Goal: Information Seeking & Learning: Learn about a topic

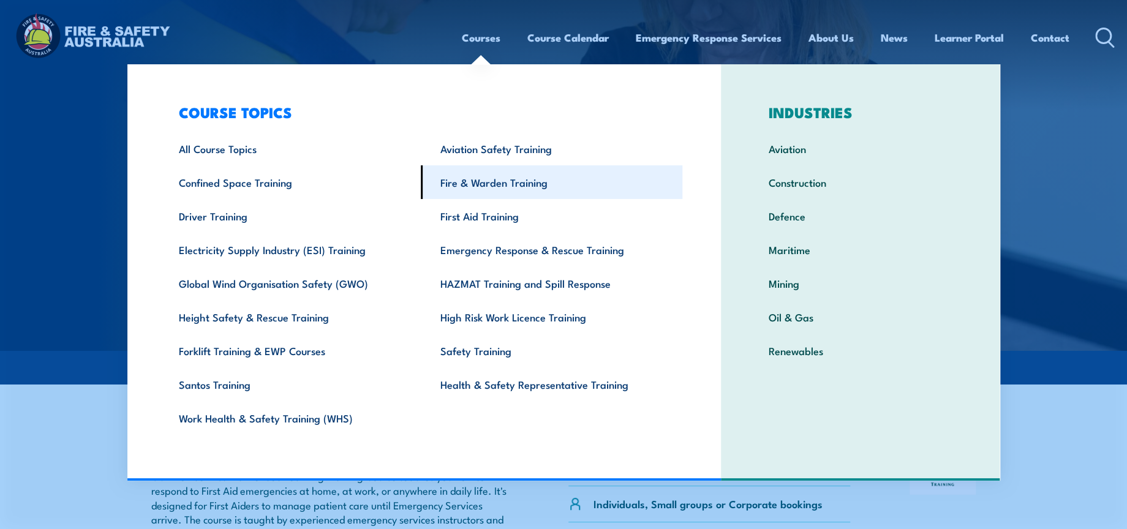
click at [496, 185] on link "Fire & Warden Training" at bounding box center [552, 182] width 262 height 34
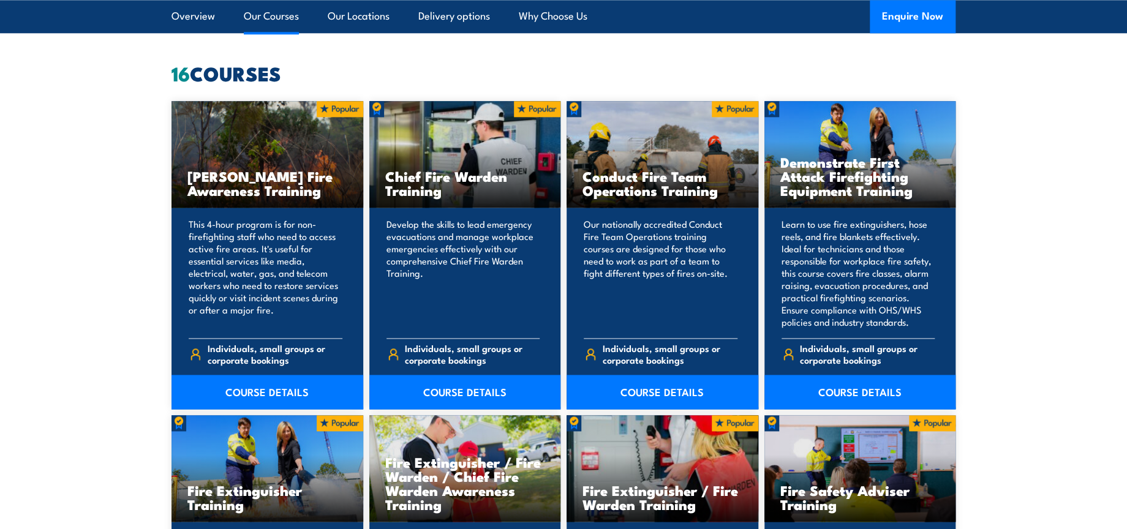
scroll to position [885, 0]
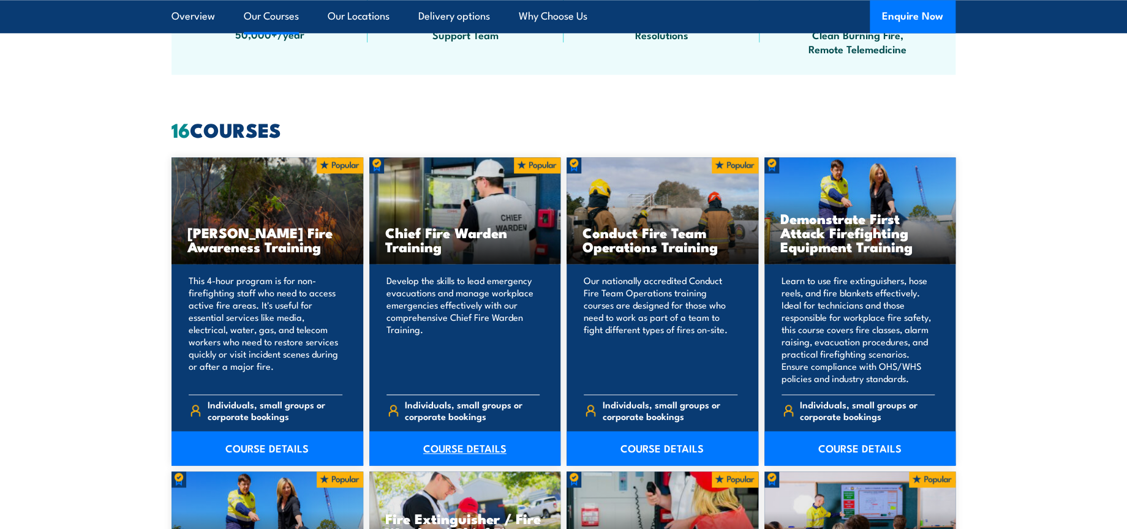
click at [471, 393] on link "COURSE DETAILS" at bounding box center [465, 448] width 192 height 34
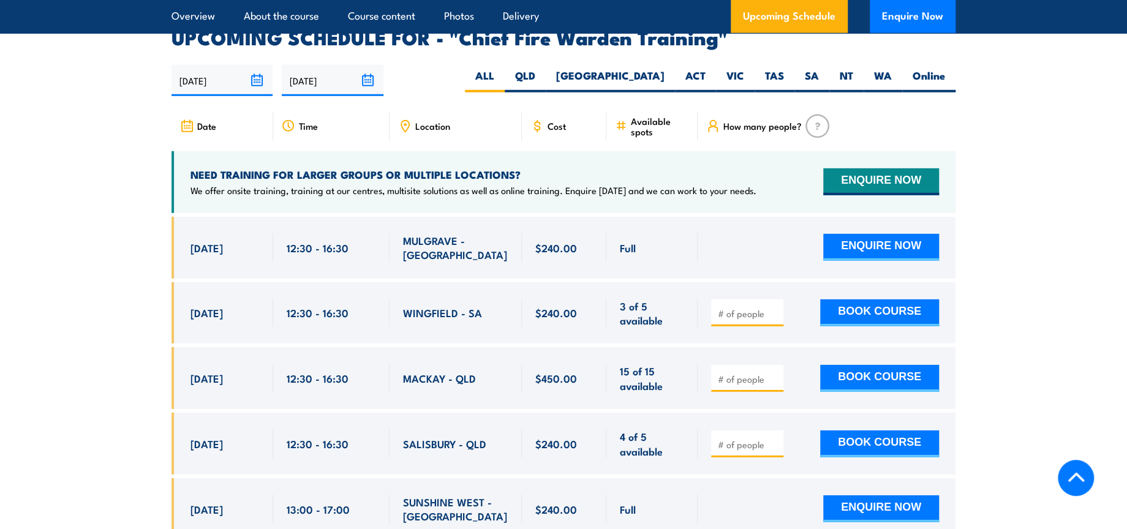
scroll to position [2178, 0]
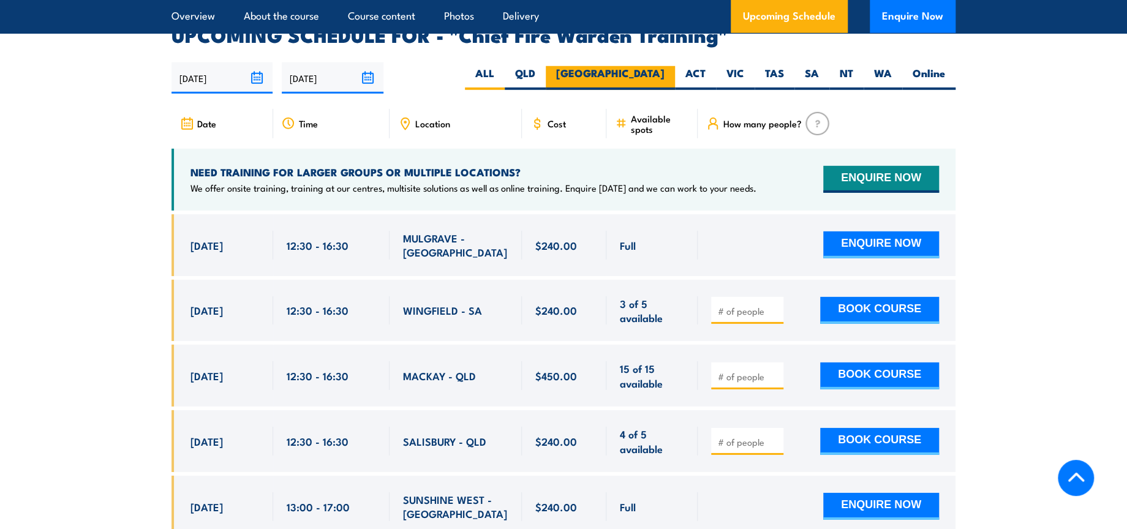
click at [655, 66] on label "NSW" at bounding box center [610, 78] width 129 height 24
click at [665, 66] on input "NSW" at bounding box center [669, 70] width 8 height 8
radio input "true"
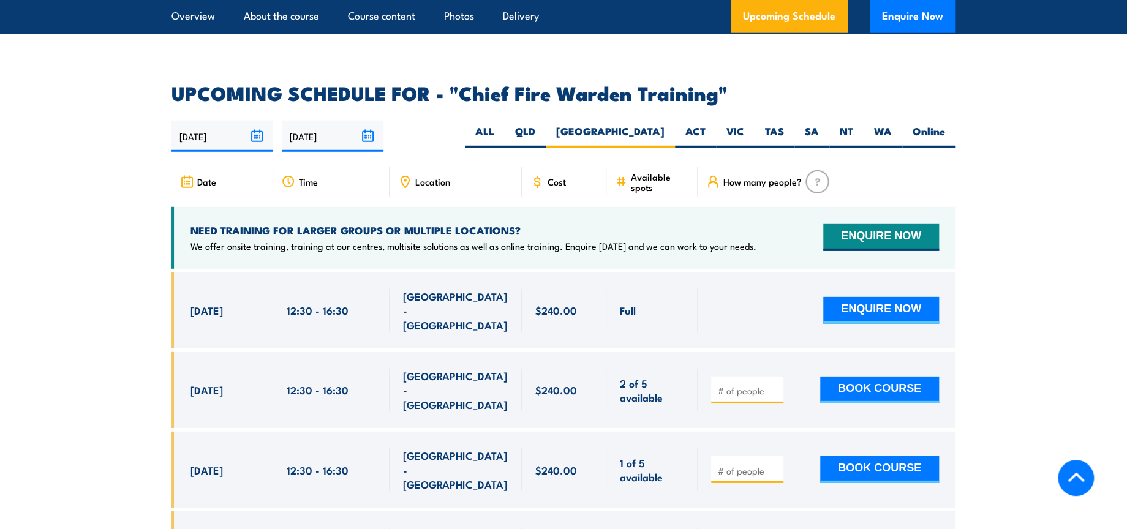
scroll to position [2042, 0]
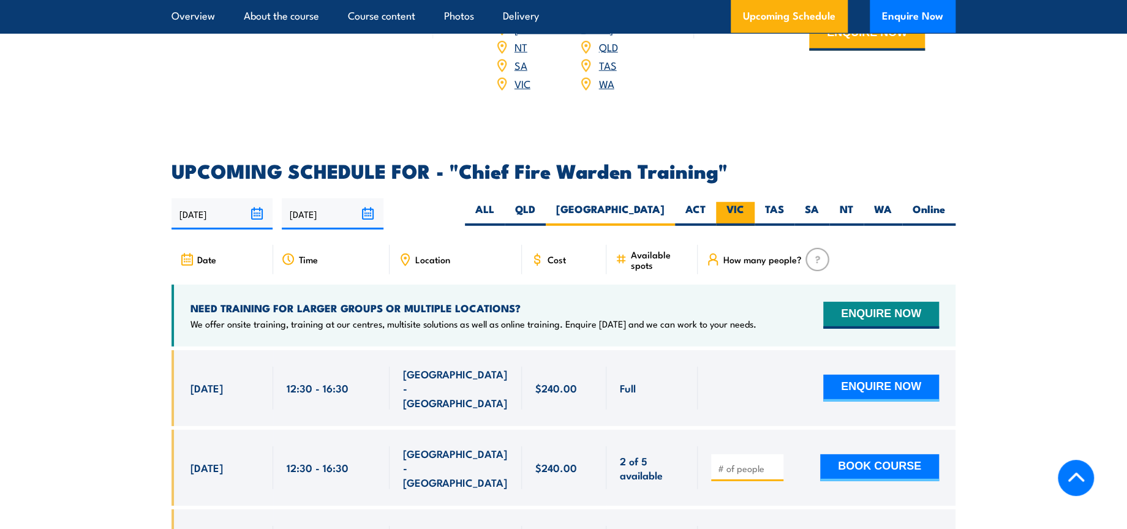
click at [738, 202] on label "VIC" at bounding box center [735, 214] width 39 height 24
click at [744, 202] on input "VIC" at bounding box center [748, 206] width 8 height 8
radio input "true"
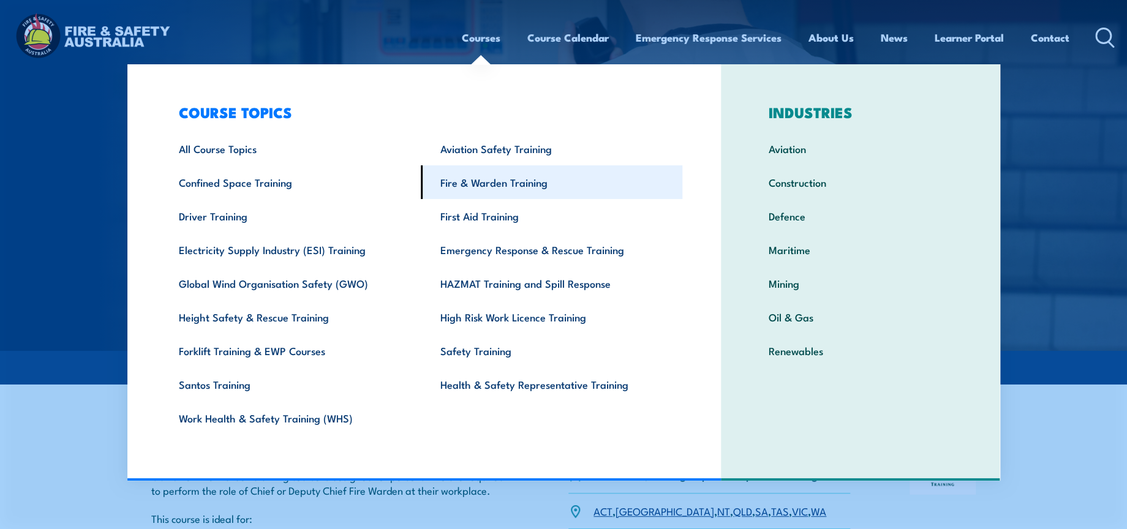
click at [491, 190] on link "Fire & Warden Training" at bounding box center [552, 182] width 262 height 34
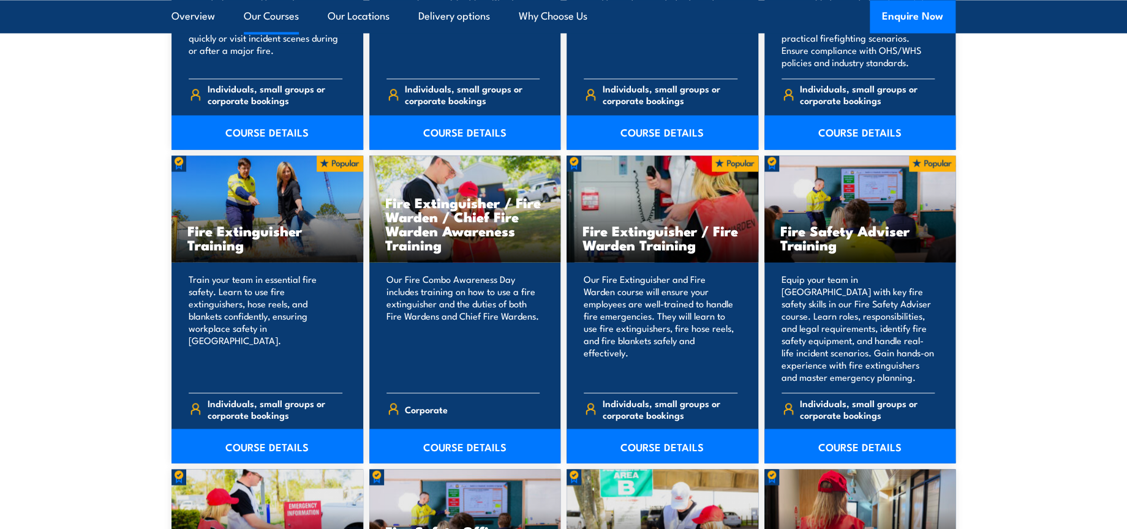
scroll to position [1225, 0]
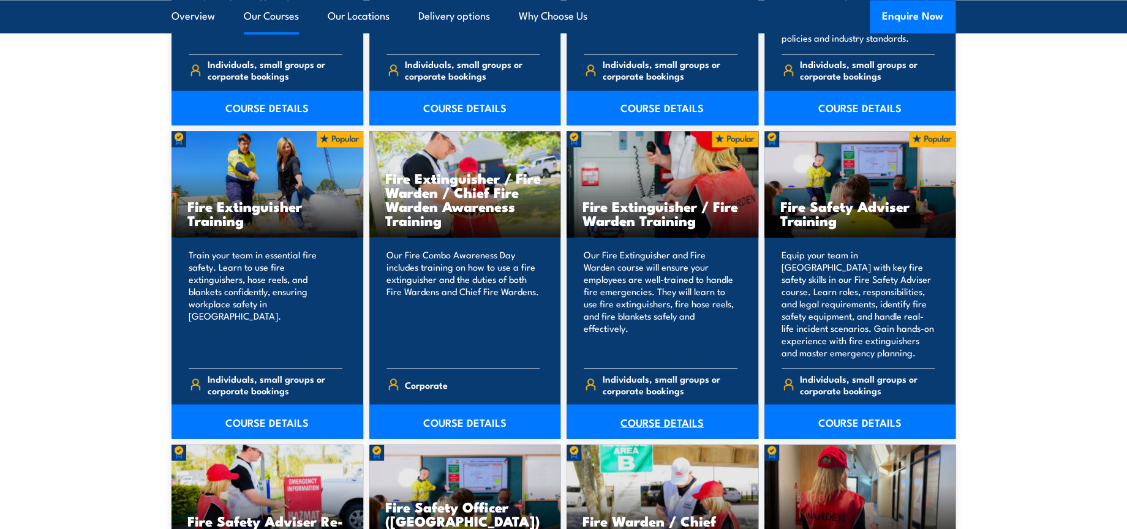
click at [686, 423] on link "COURSE DETAILS" at bounding box center [663, 421] width 192 height 34
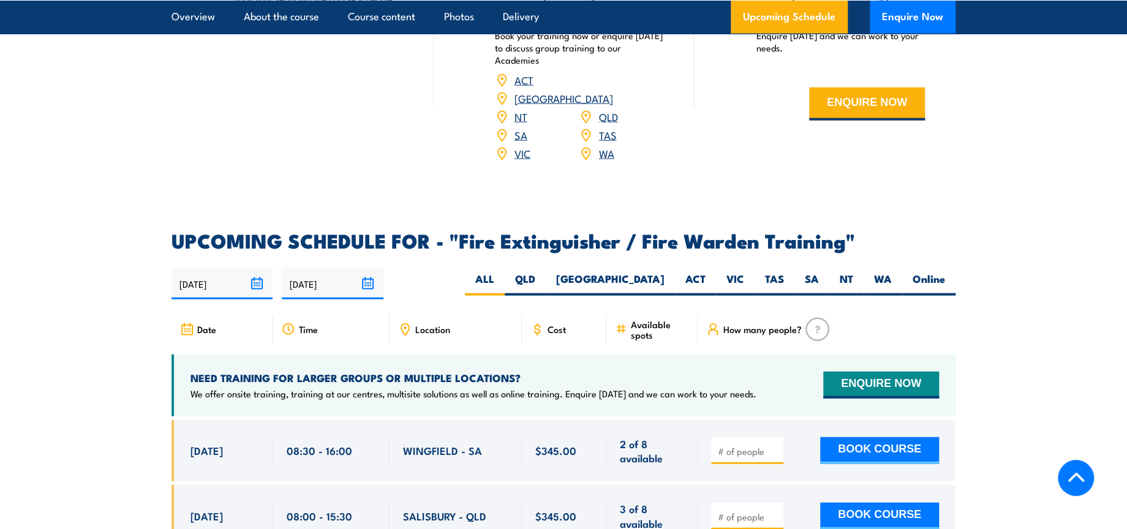
scroll to position [1906, 0]
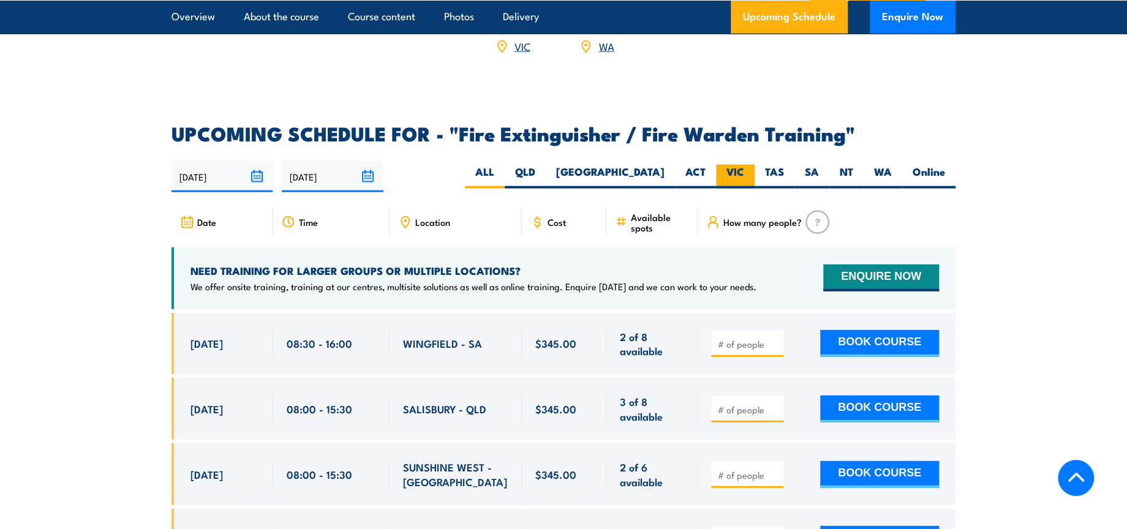
click at [746, 165] on label "VIC" at bounding box center [735, 177] width 39 height 24
click at [746, 165] on input "VIC" at bounding box center [748, 169] width 8 height 8
radio input "true"
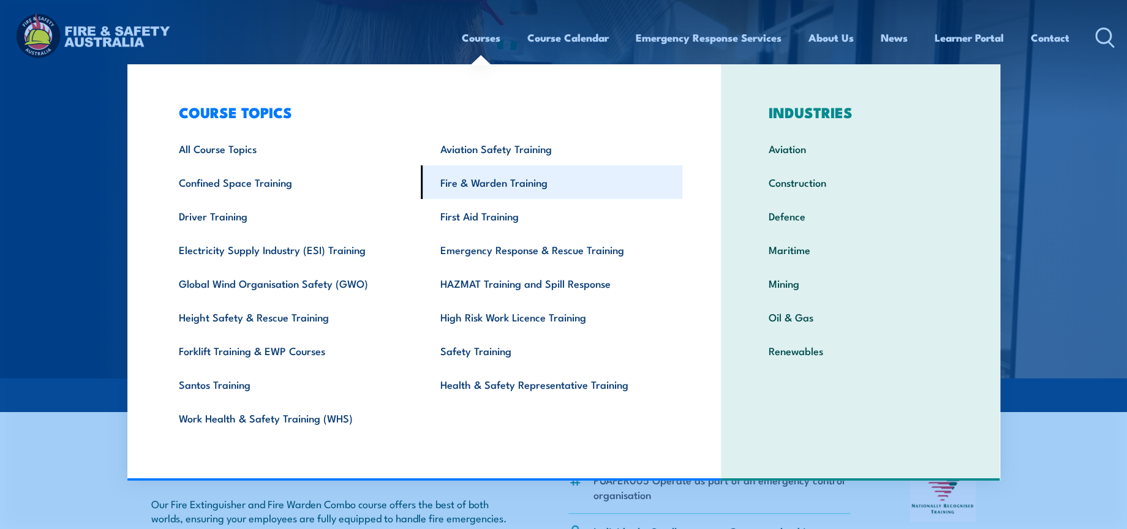
click at [502, 178] on link "Fire & Warden Training" at bounding box center [552, 182] width 262 height 34
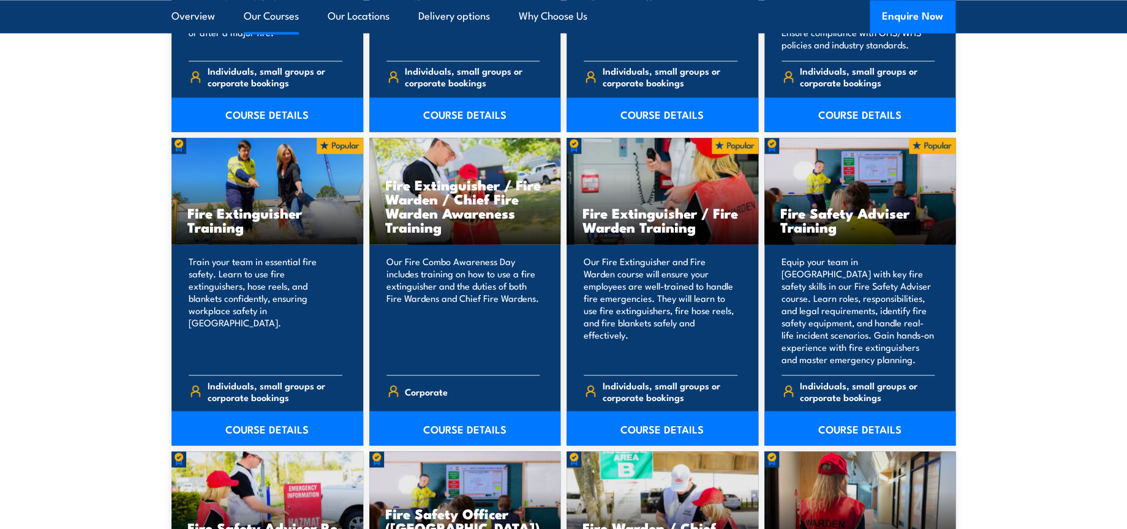
scroll to position [1225, 0]
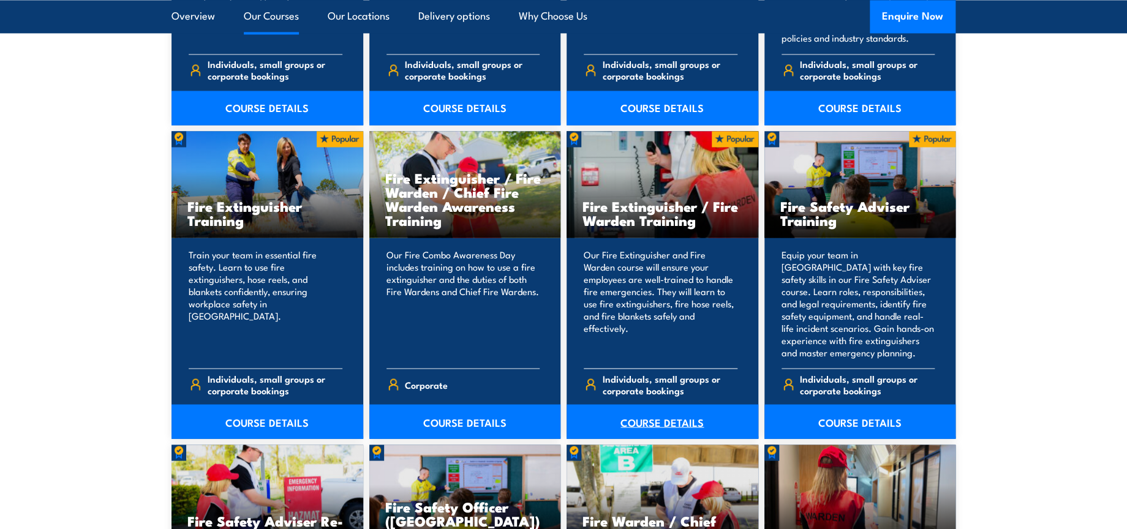
click at [662, 420] on link "COURSE DETAILS" at bounding box center [663, 421] width 192 height 34
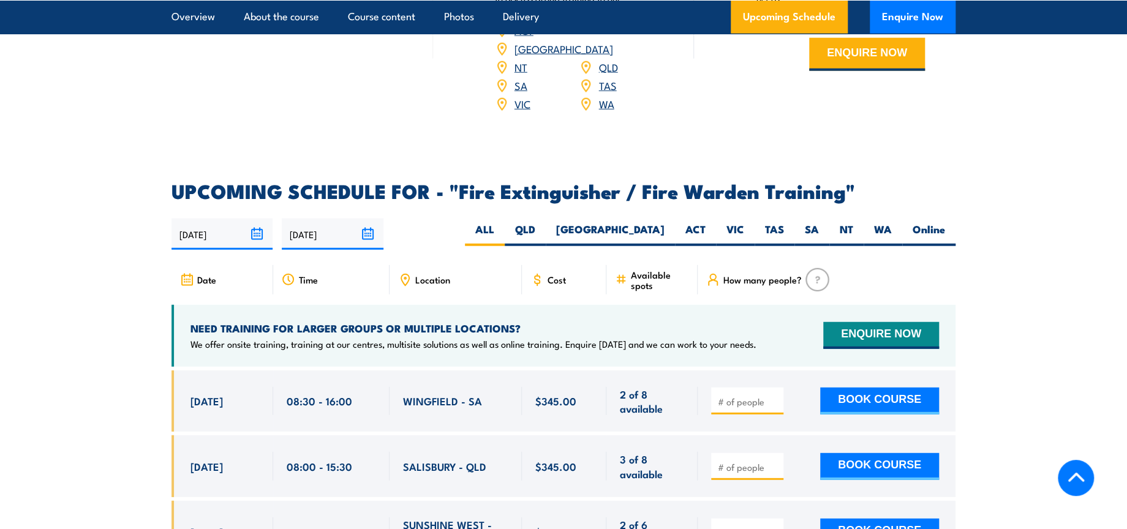
scroll to position [1838, 0]
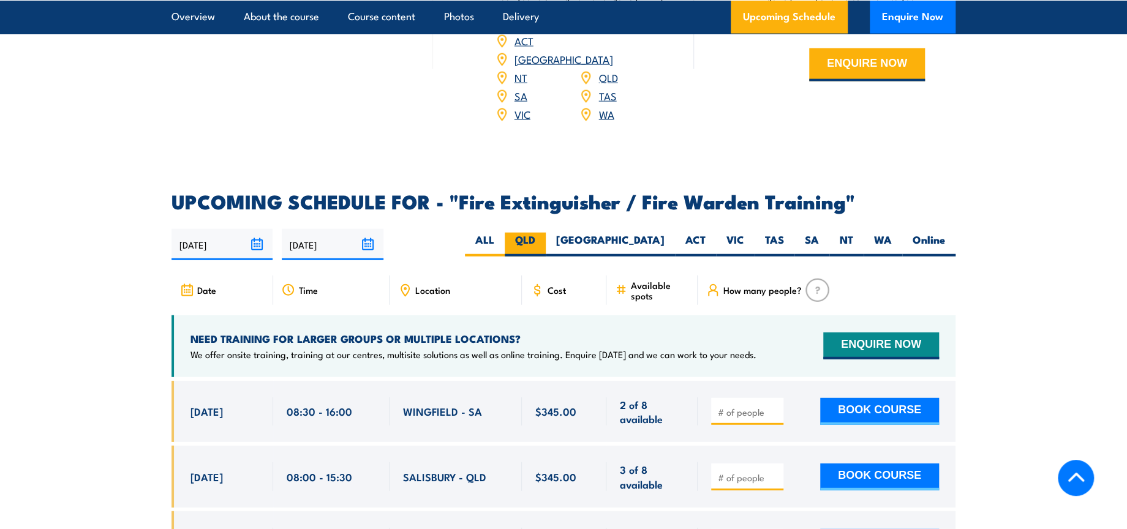
click at [546, 233] on label "QLD" at bounding box center [525, 245] width 41 height 24
click at [543, 233] on input "QLD" at bounding box center [539, 237] width 8 height 8
radio input "true"
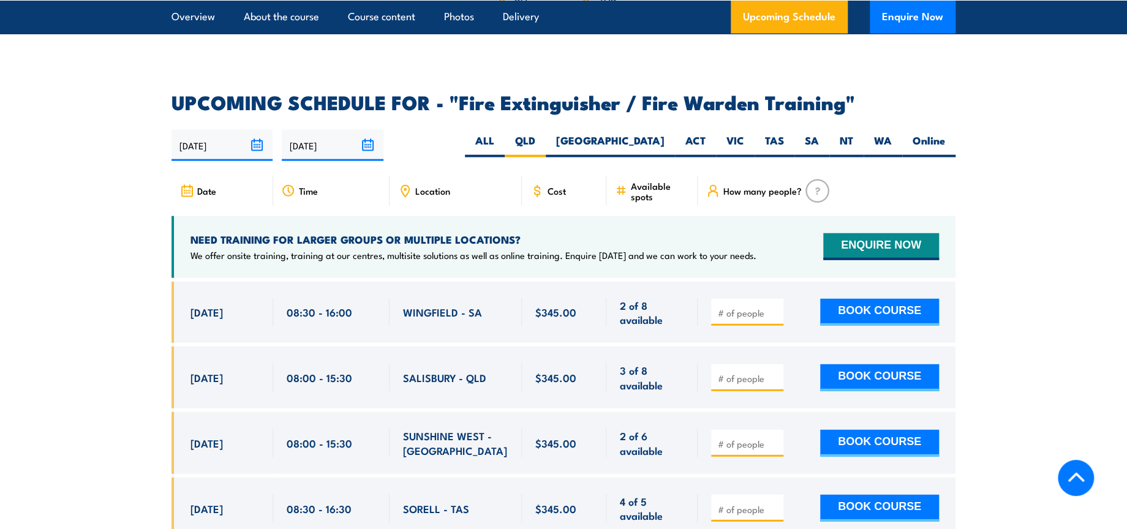
scroll to position [2042, 0]
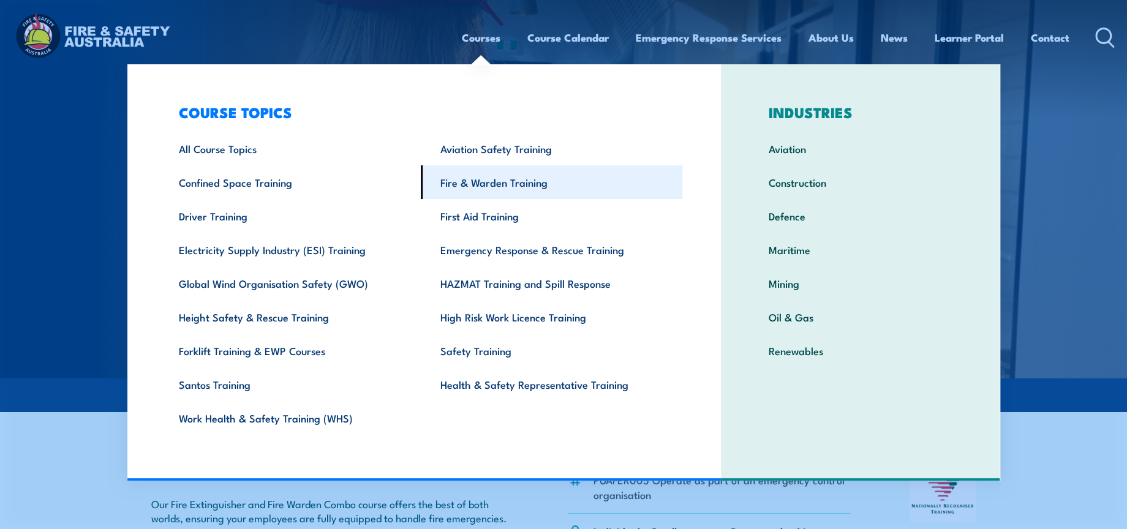
click at [490, 186] on link "Fire & Warden Training" at bounding box center [552, 182] width 262 height 34
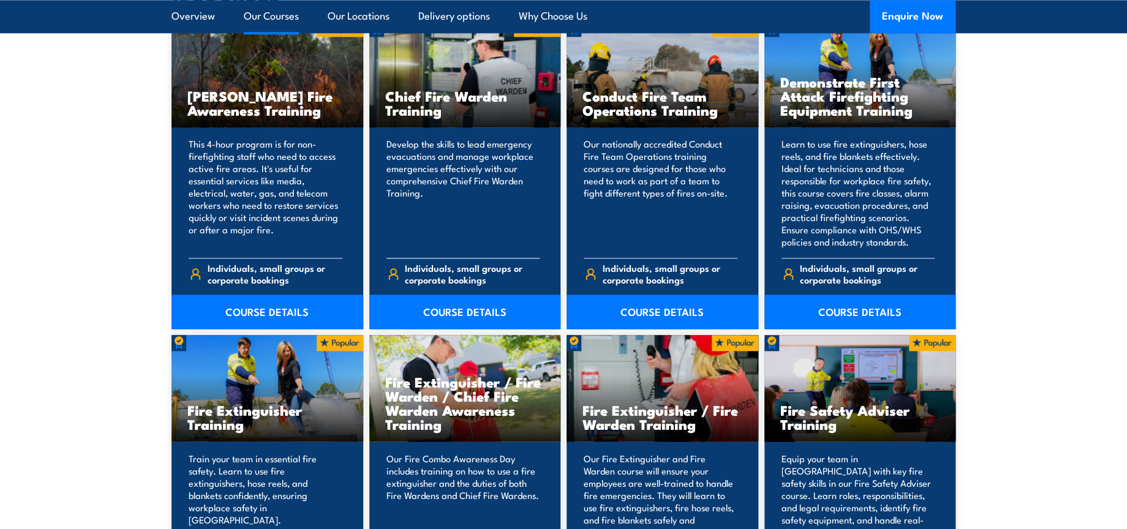
scroll to position [1021, 0]
click at [489, 311] on link "COURSE DETAILS" at bounding box center [465, 312] width 192 height 34
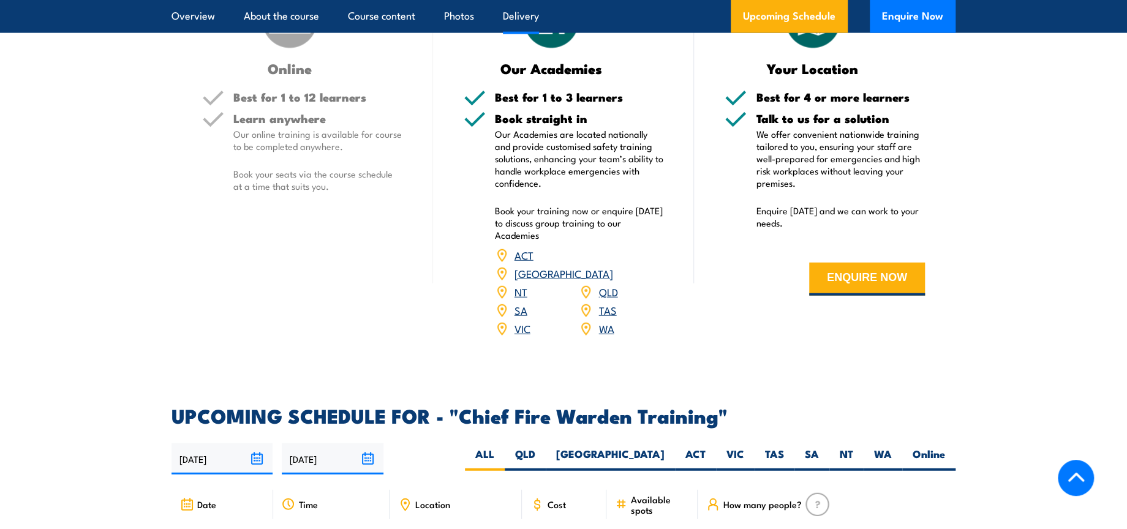
scroll to position [2110, 0]
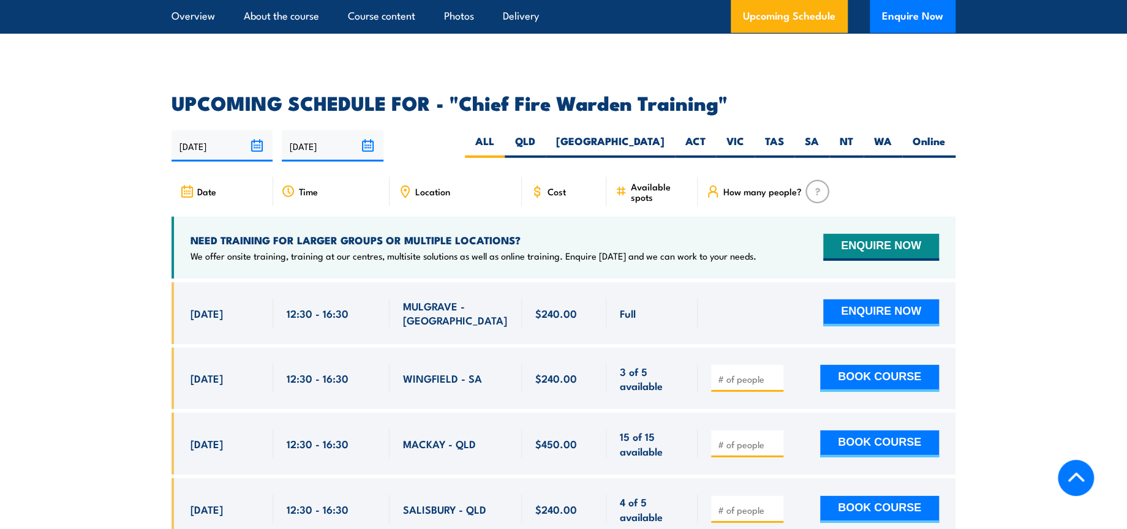
click at [622, 131] on div "29/09/2025 28/03/2026" at bounding box center [564, 146] width 784 height 31
click at [546, 134] on label "QLD" at bounding box center [525, 146] width 41 height 24
click at [543, 134] on input "QLD" at bounding box center [539, 138] width 8 height 8
radio input "true"
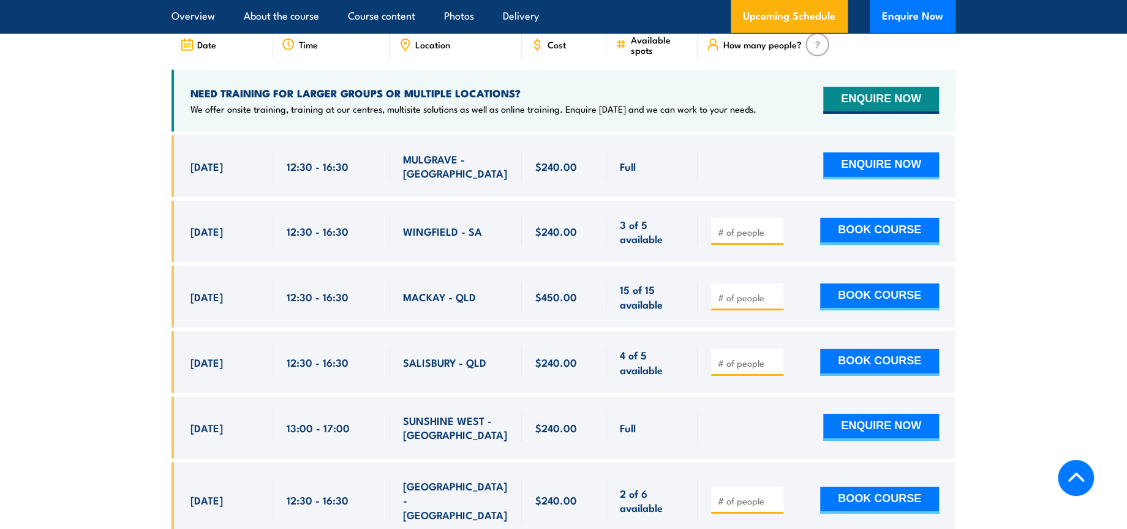
scroll to position [2451, 0]
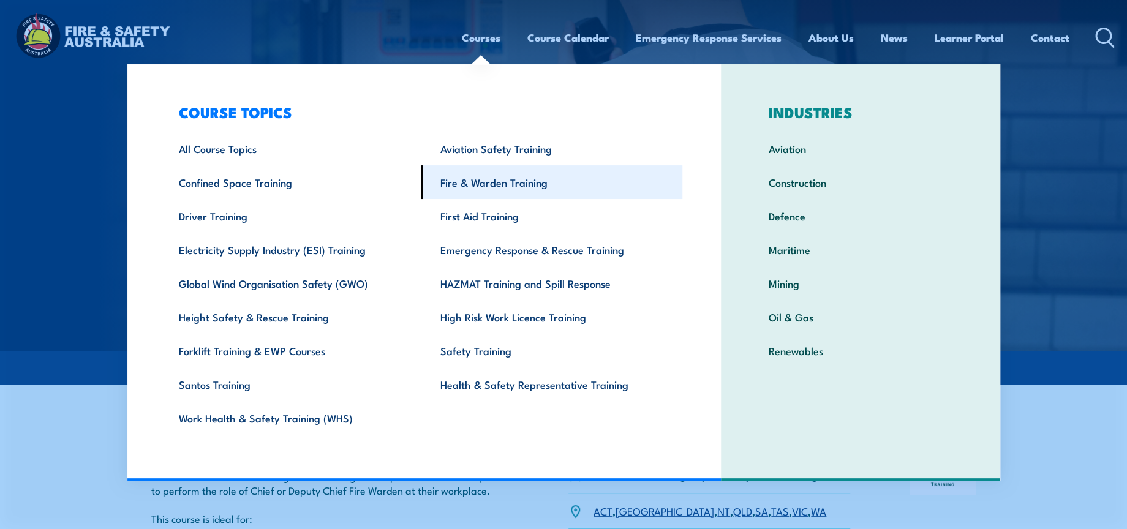
click at [493, 181] on link "Fire & Warden Training" at bounding box center [552, 182] width 262 height 34
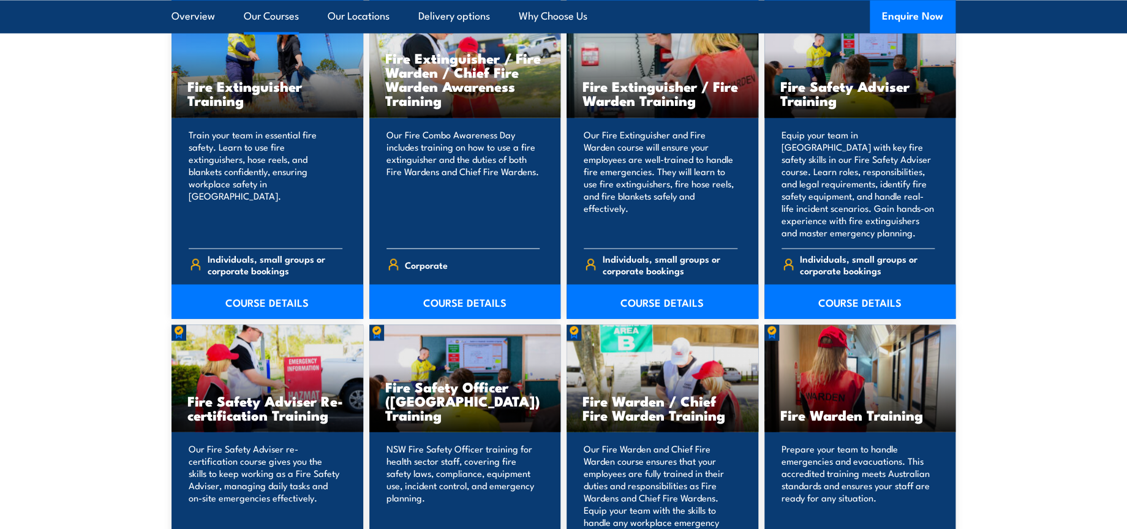
scroll to position [1361, 0]
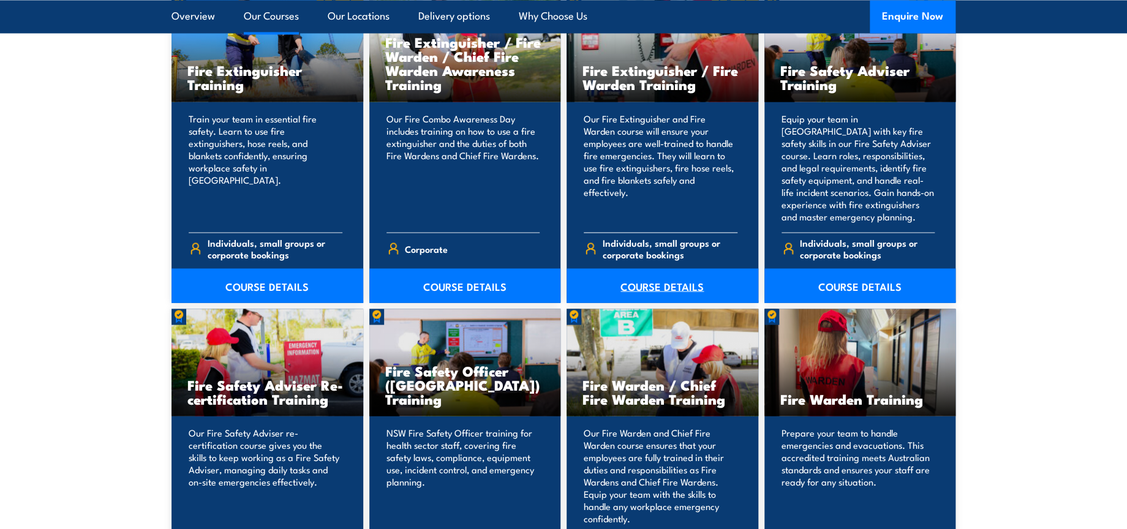
click at [652, 281] on link "COURSE DETAILS" at bounding box center [663, 285] width 192 height 34
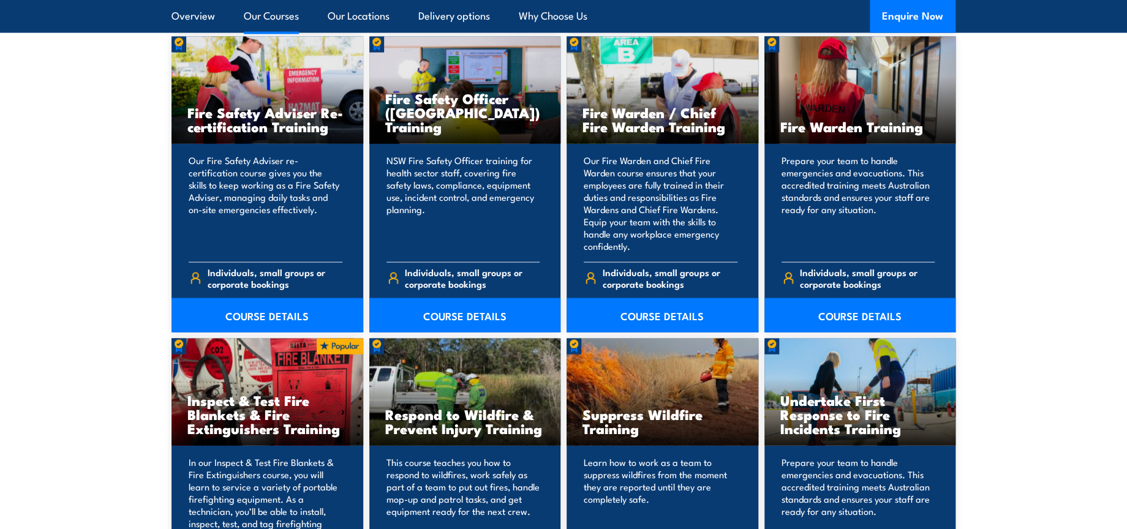
scroll to position [1809, 0]
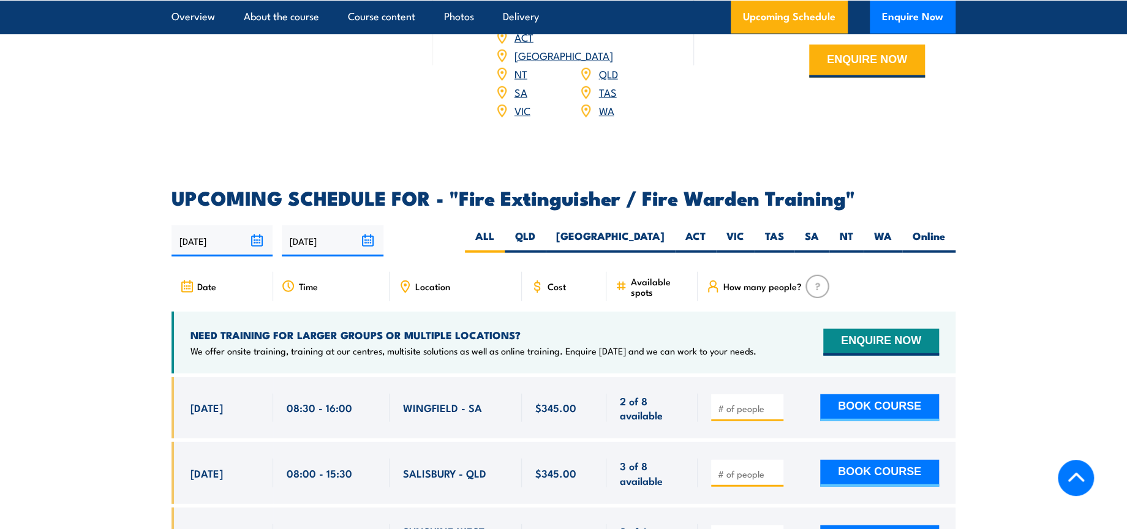
scroll to position [1974, 0]
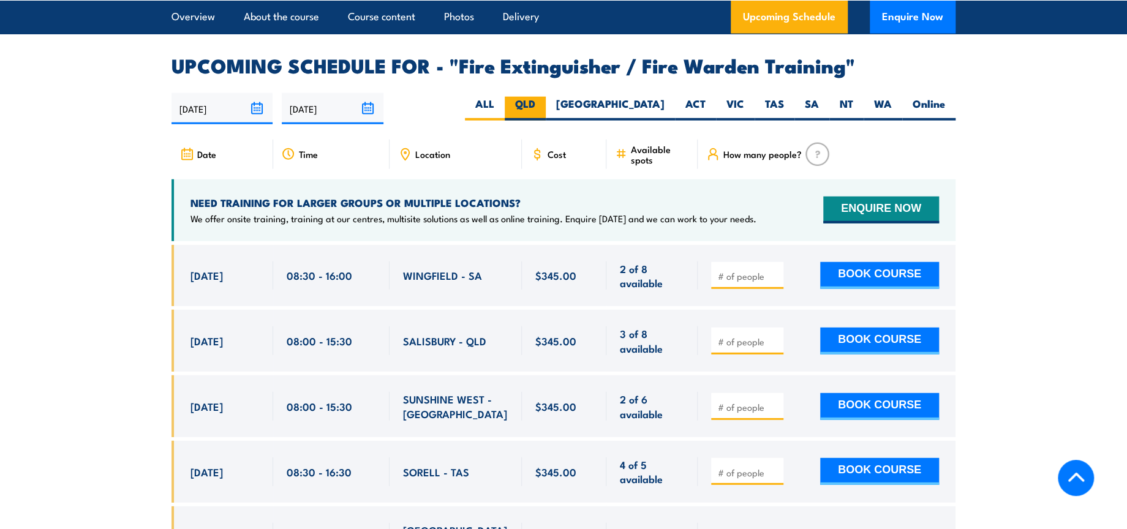
click at [546, 97] on label "QLD" at bounding box center [525, 109] width 41 height 24
click at [543, 97] on input "QLD" at bounding box center [539, 101] width 8 height 8
radio input "true"
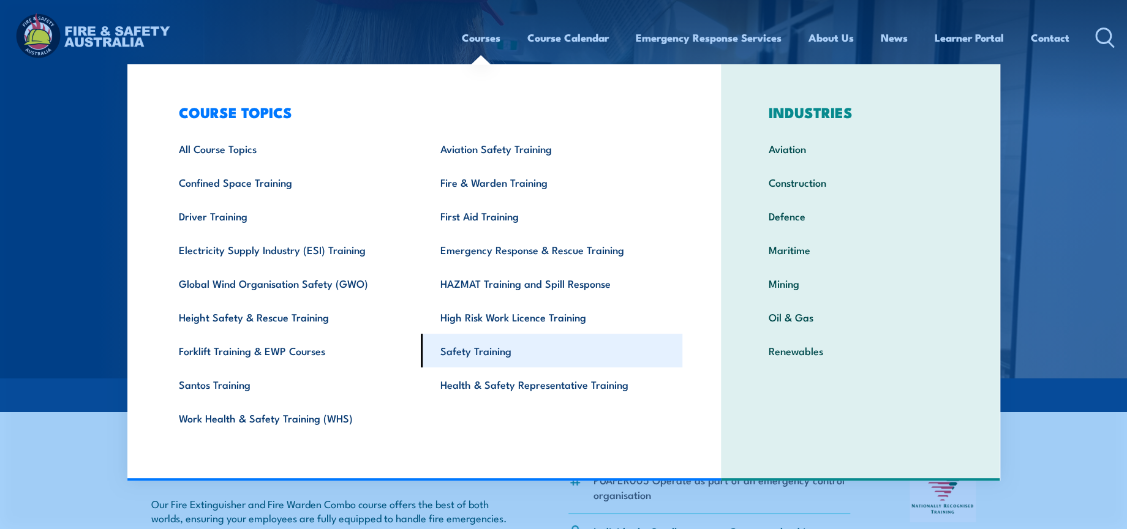
click at [539, 354] on link "Safety Training" at bounding box center [552, 351] width 262 height 34
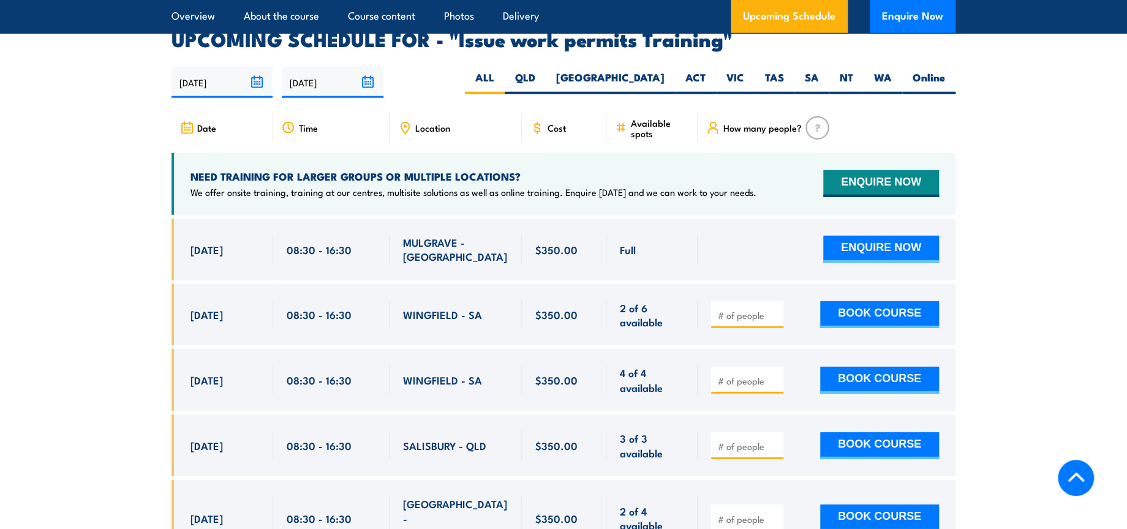
scroll to position [1906, 0]
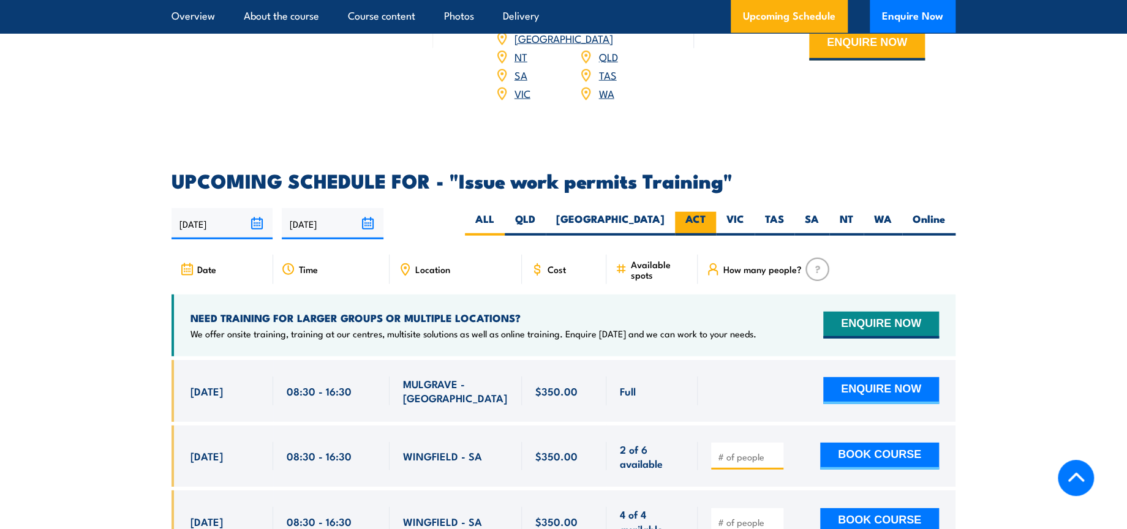
click at [709, 212] on label "ACT" at bounding box center [695, 224] width 41 height 24
click at [709, 212] on input "ACT" at bounding box center [710, 216] width 8 height 8
radio input "true"
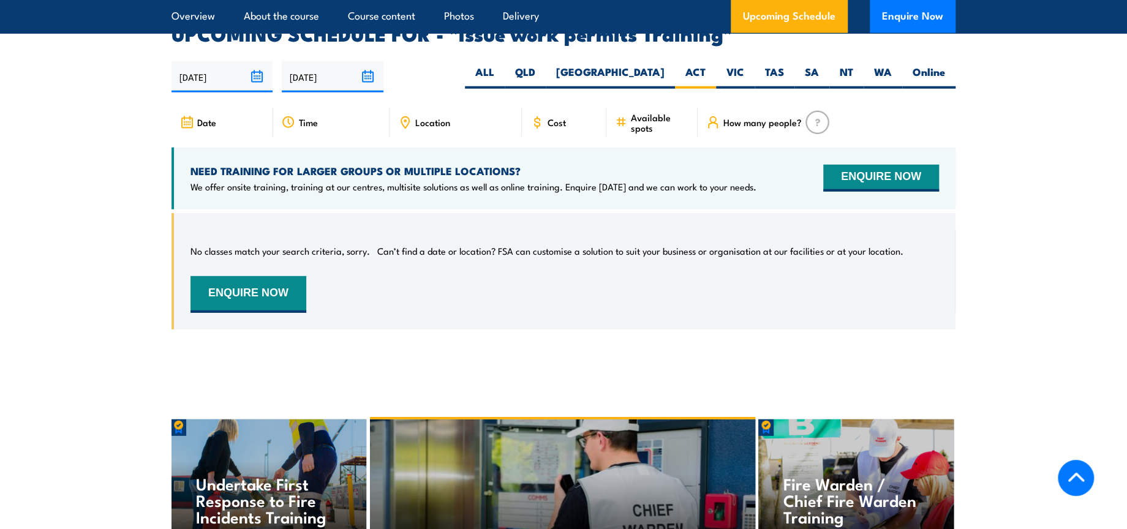
scroll to position [2059, 0]
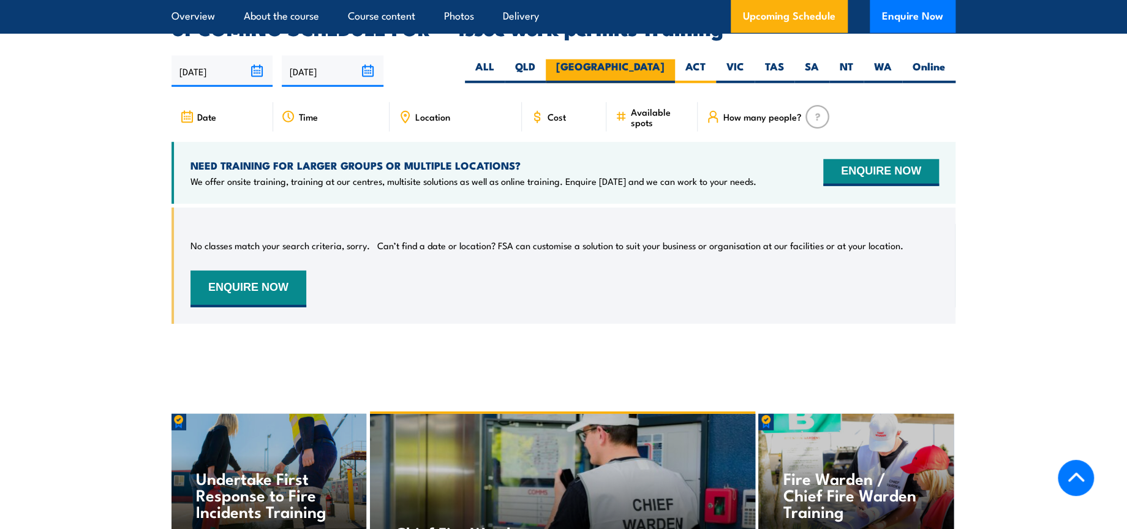
click at [652, 59] on label "[GEOGRAPHIC_DATA]" at bounding box center [610, 71] width 129 height 24
click at [665, 59] on input "[GEOGRAPHIC_DATA]" at bounding box center [669, 63] width 8 height 8
radio input "true"
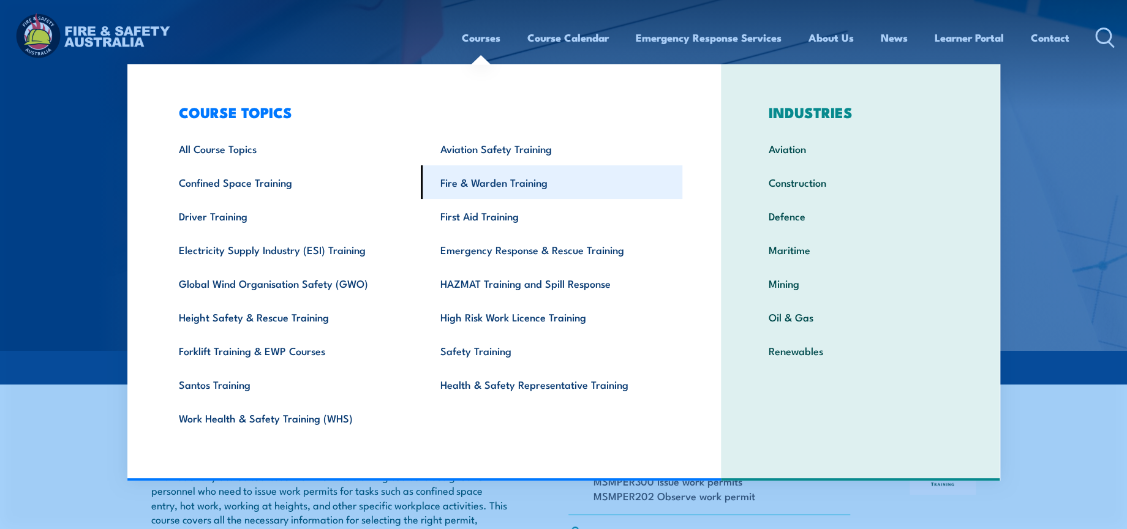
click at [515, 187] on link "Fire & Warden Training" at bounding box center [552, 182] width 262 height 34
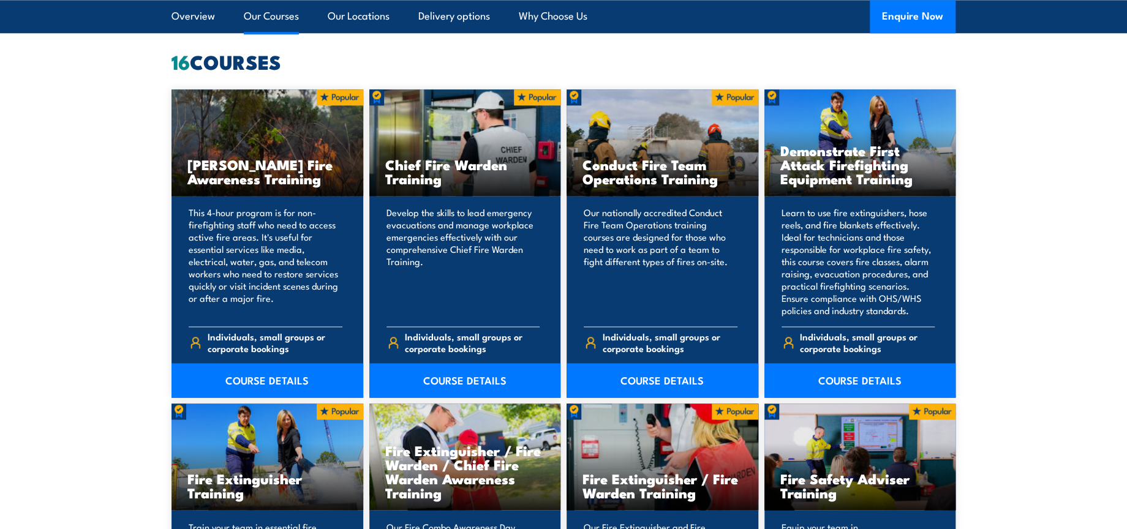
scroll to position [1225, 0]
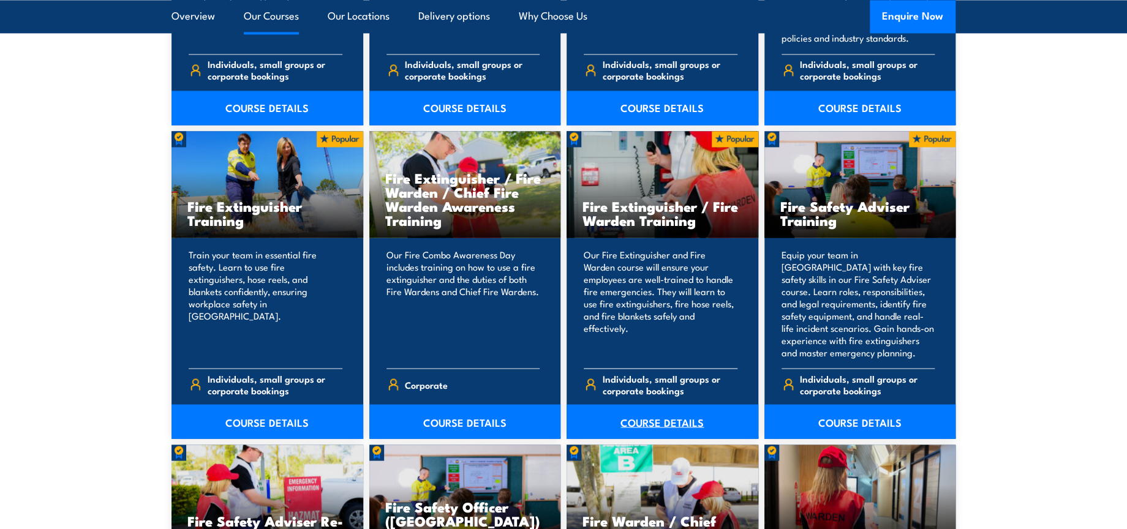
click at [665, 413] on link "COURSE DETAILS" at bounding box center [663, 421] width 192 height 34
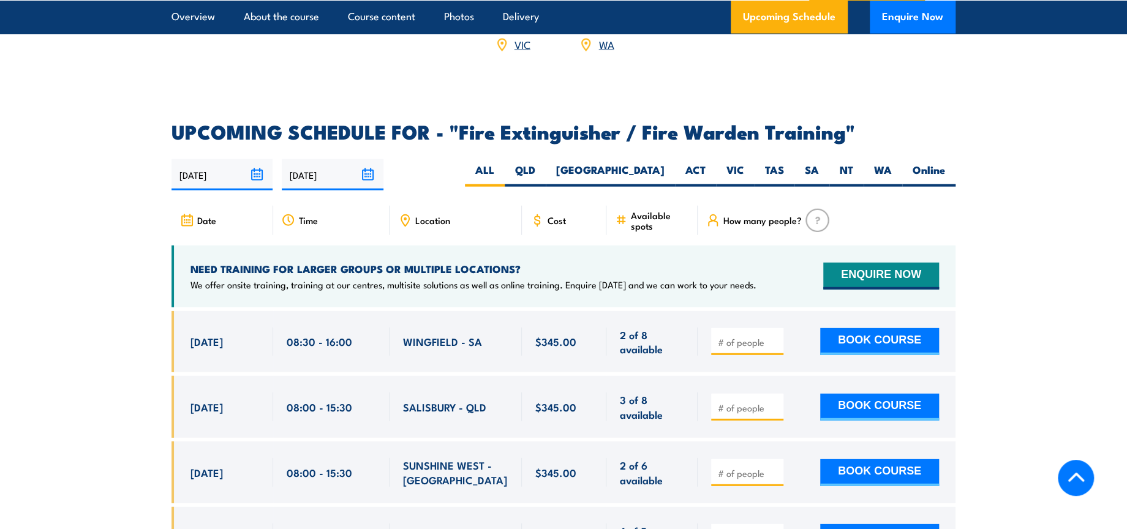
scroll to position [1906, 0]
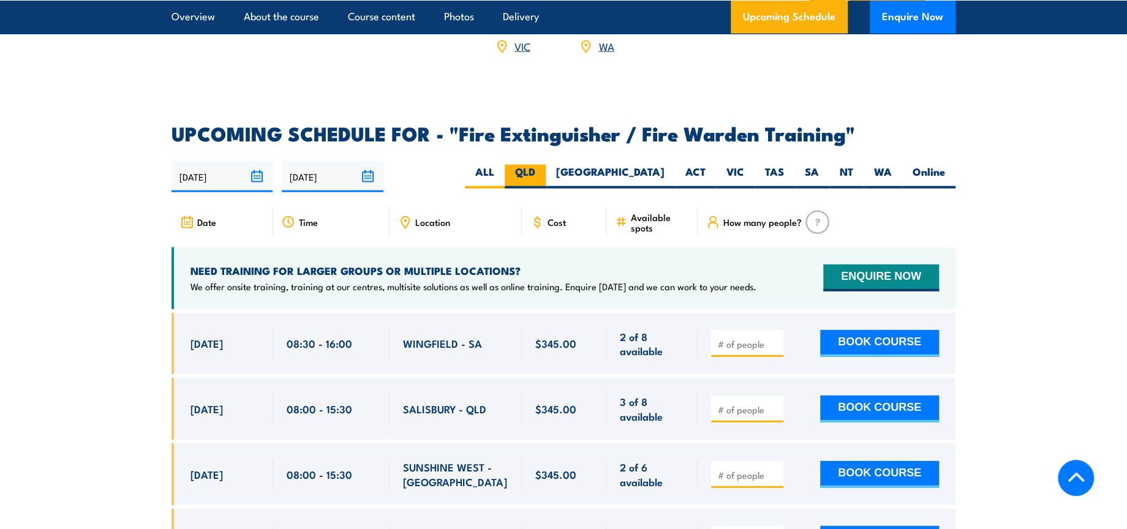
click at [546, 165] on label "QLD" at bounding box center [525, 177] width 41 height 24
click at [543, 165] on input "QLD" at bounding box center [539, 169] width 8 height 8
radio input "true"
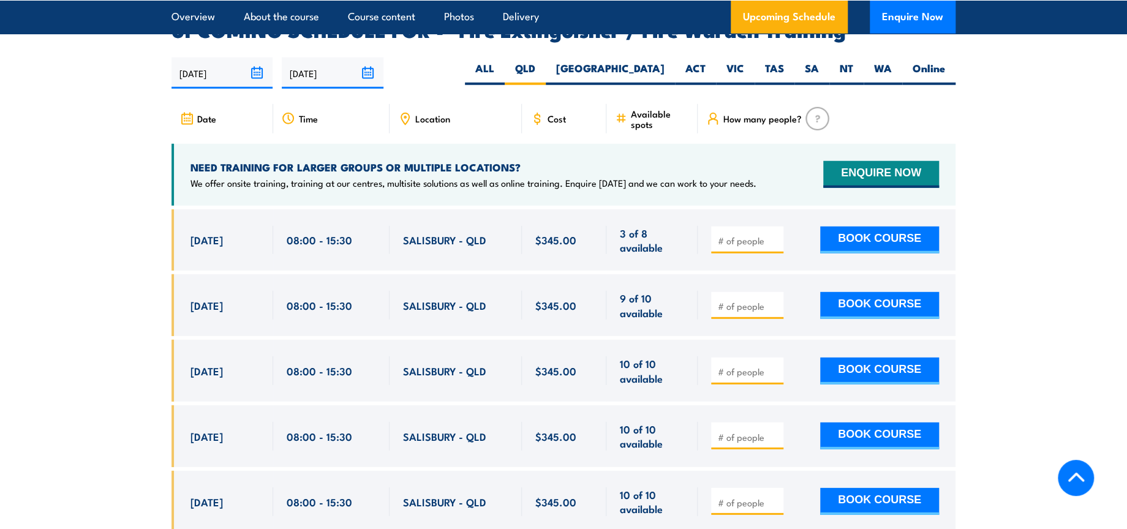
scroll to position [2010, 0]
